Goal: Check status: Check status

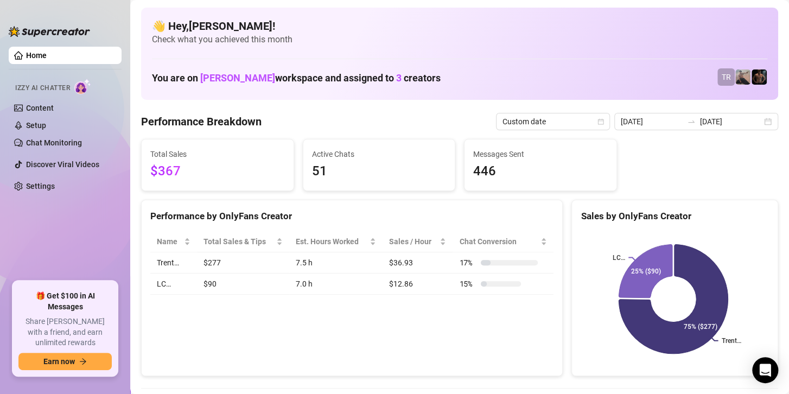
scroll to position [163, 0]
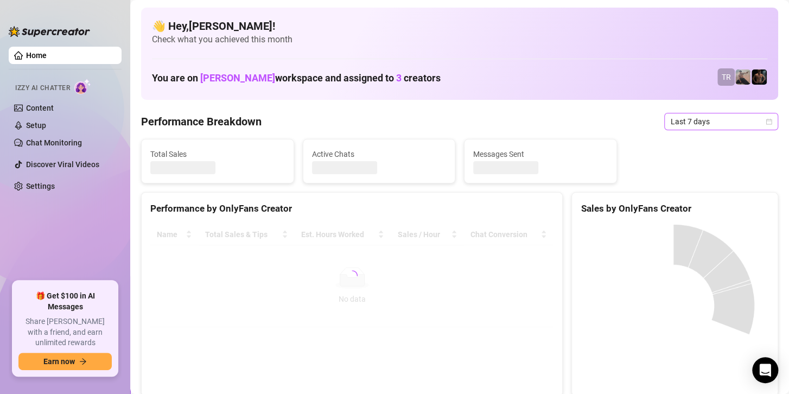
click at [706, 118] on span "Last 7 days" at bounding box center [721, 121] width 101 height 16
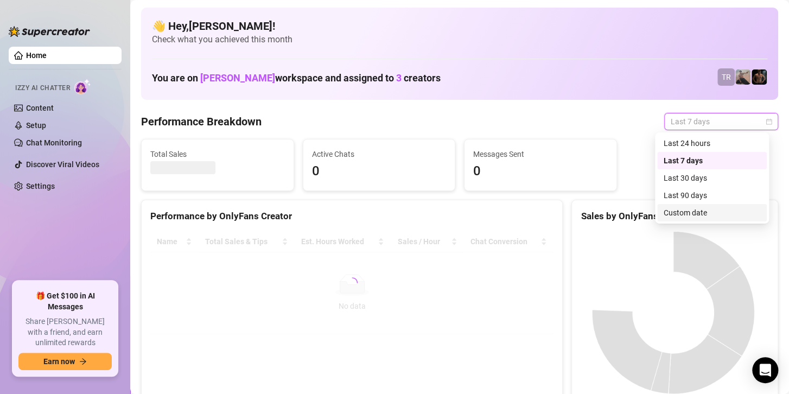
click at [686, 211] on div "Custom date" at bounding box center [712, 213] width 97 height 12
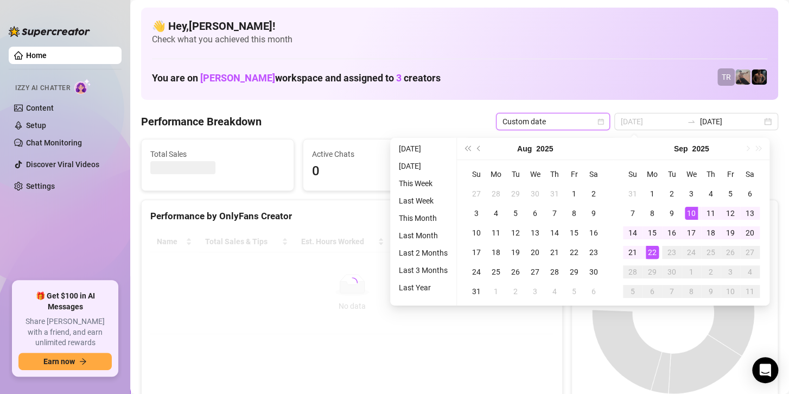
type input "[DATE]"
click at [649, 250] on div "22" at bounding box center [652, 252] width 13 height 13
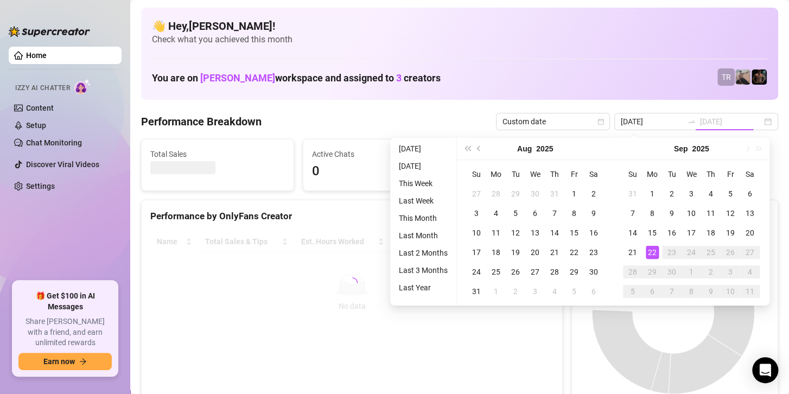
type input "[DATE]"
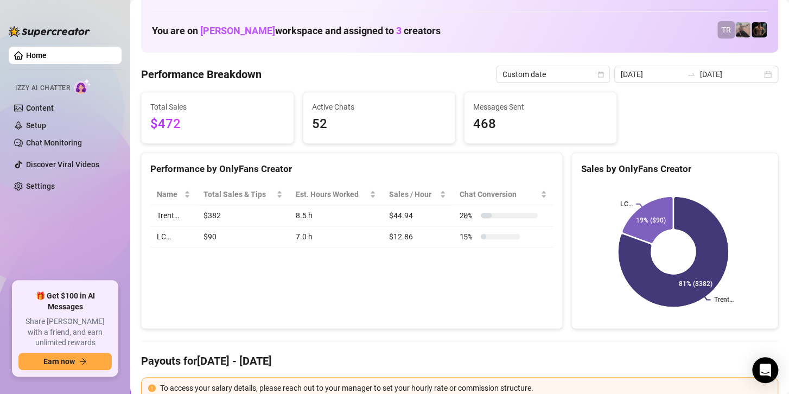
scroll to position [109, 0]
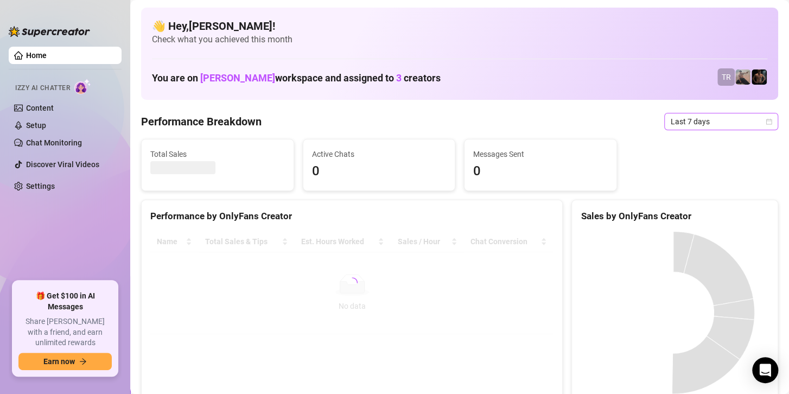
click at [714, 117] on span "Last 7 days" at bounding box center [721, 121] width 101 height 16
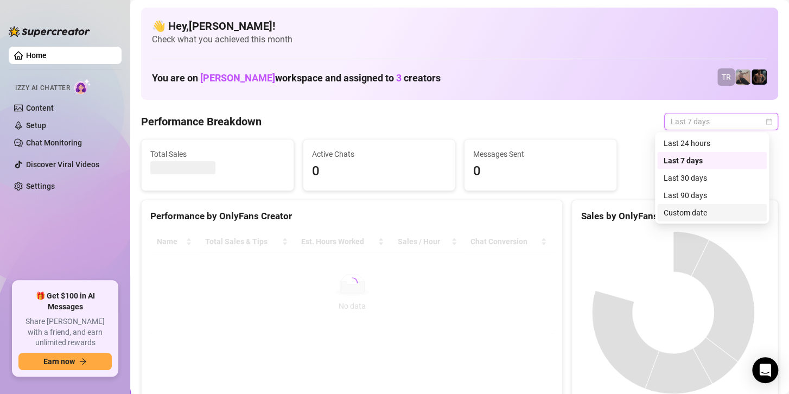
click at [689, 209] on div "Custom date" at bounding box center [712, 213] width 97 height 12
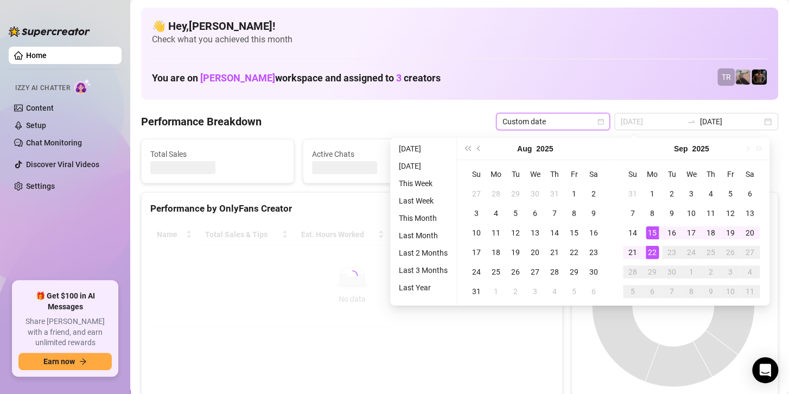
type input "[DATE]"
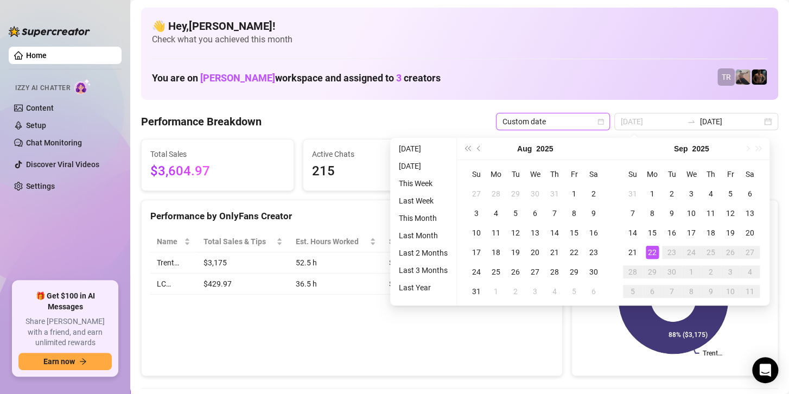
click at [648, 254] on div "22" at bounding box center [652, 252] width 13 height 13
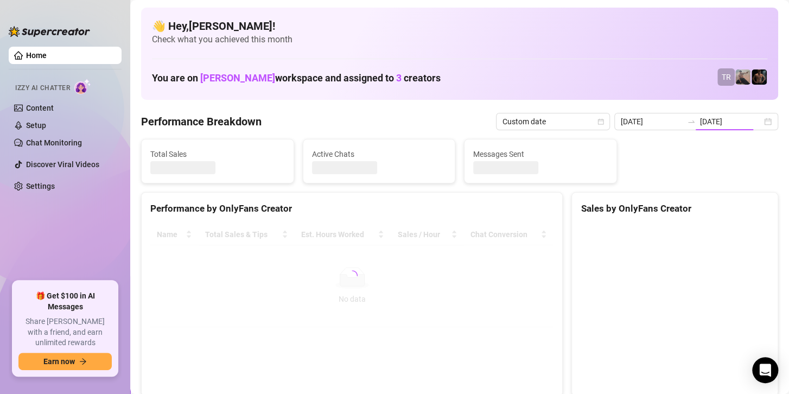
type input "[DATE]"
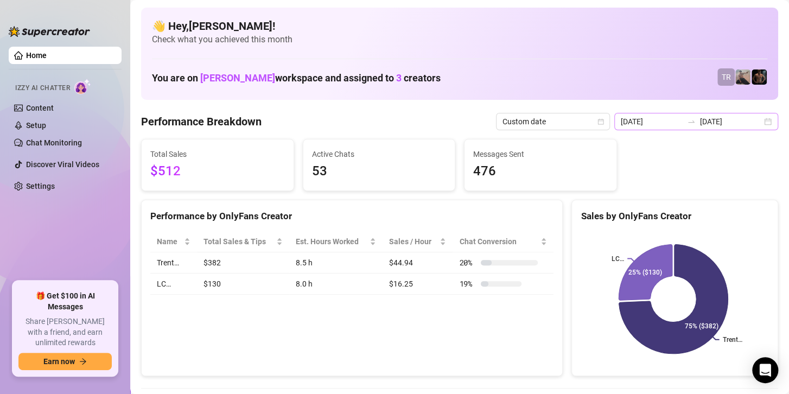
click at [699, 129] on div "2025-09-22 2025-09-22" at bounding box center [696, 121] width 164 height 17
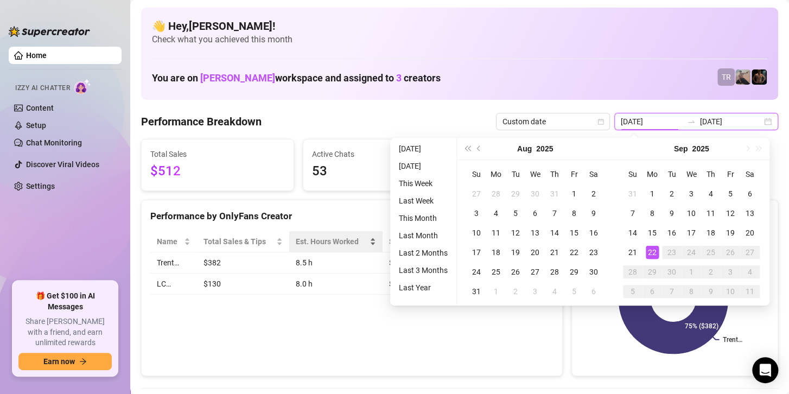
type input "[DATE]"
click at [218, 332] on div "Performance by OnlyFans Creator Name Total Sales & Tips Est. Hours Worked Sales…" at bounding box center [352, 288] width 422 height 177
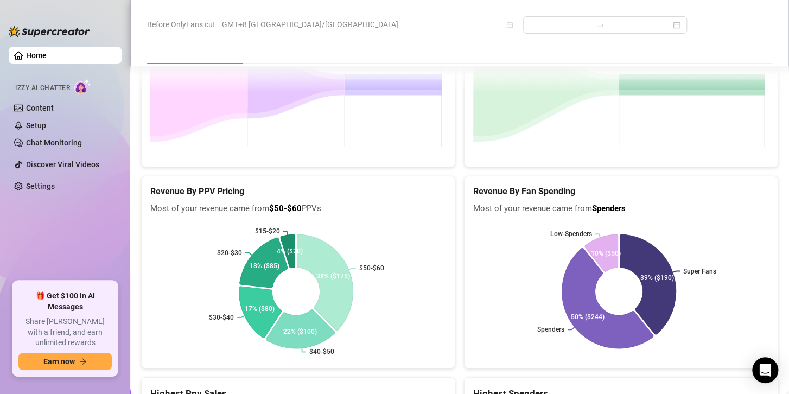
scroll to position [1636, 0]
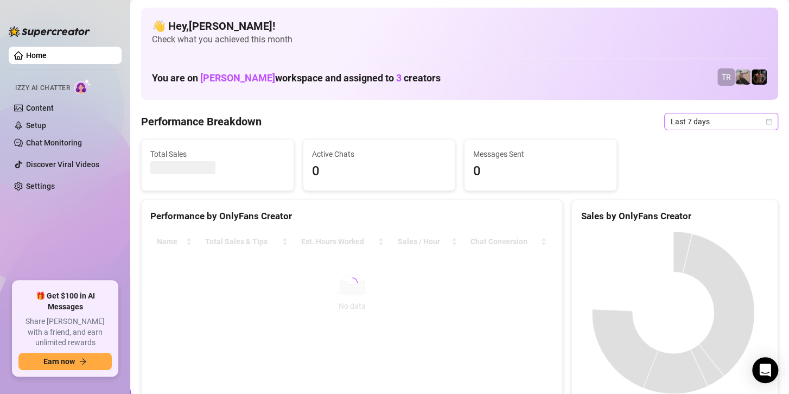
click at [695, 124] on span "Last 7 days" at bounding box center [721, 121] width 101 height 16
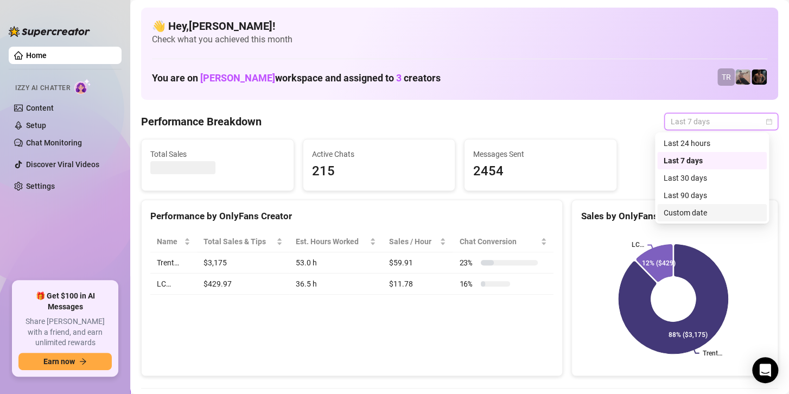
click at [685, 213] on div "Custom date" at bounding box center [712, 213] width 97 height 12
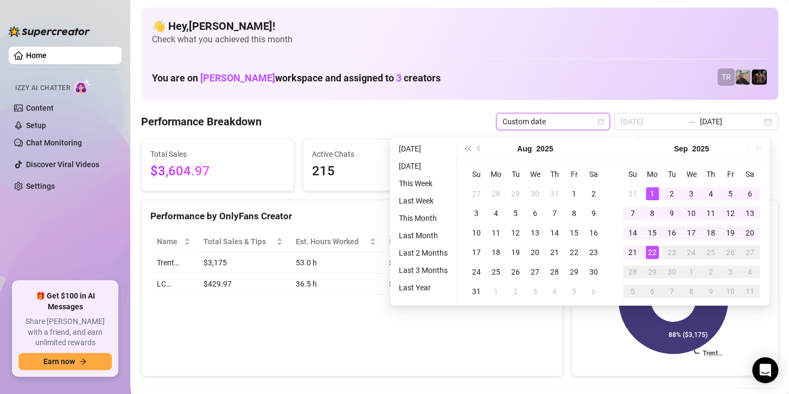
type input "[DATE]"
click at [648, 190] on div "1" at bounding box center [652, 193] width 13 height 13
type input "[DATE]"
click at [653, 253] on div "22" at bounding box center [652, 252] width 13 height 13
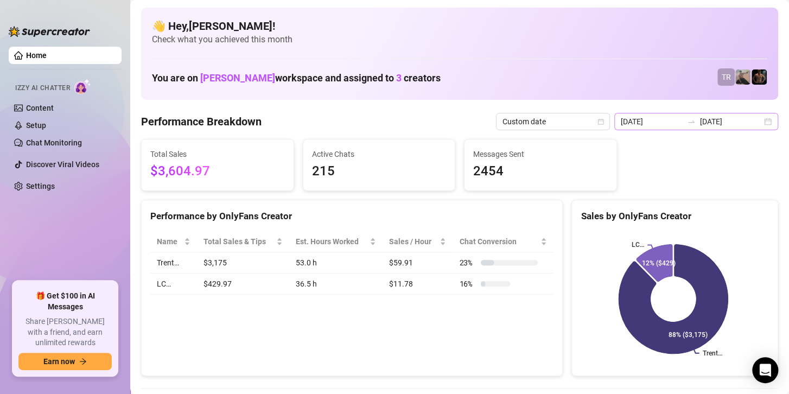
click at [687, 118] on icon "swap-right" at bounding box center [691, 121] width 9 height 9
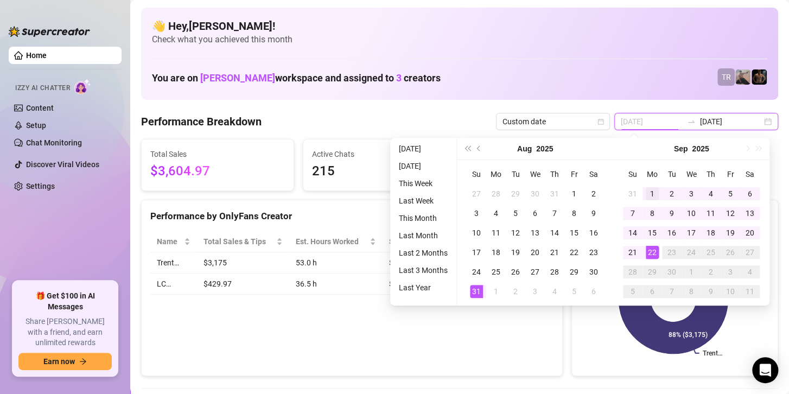
type input "2025-09-01"
click at [651, 190] on div "1" at bounding box center [652, 193] width 13 height 13
type input "[DATE]"
click at [649, 252] on div "22" at bounding box center [652, 252] width 13 height 13
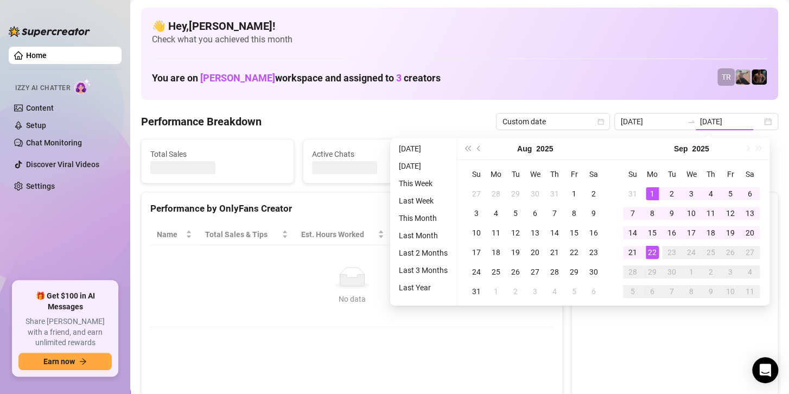
type input "2025-09-01"
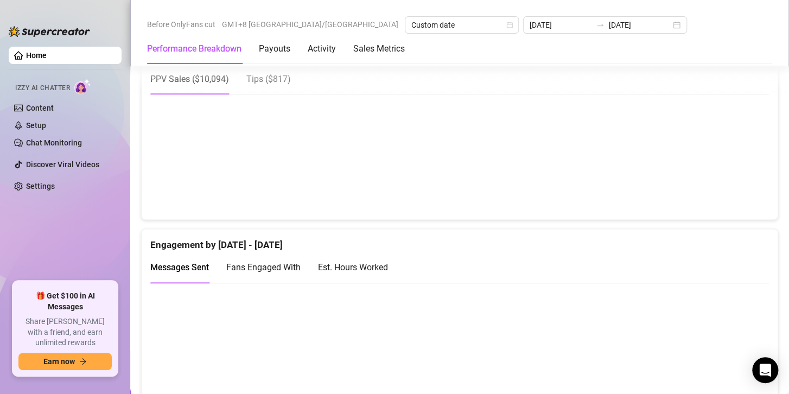
scroll to position [651, 0]
